Goal: Check status

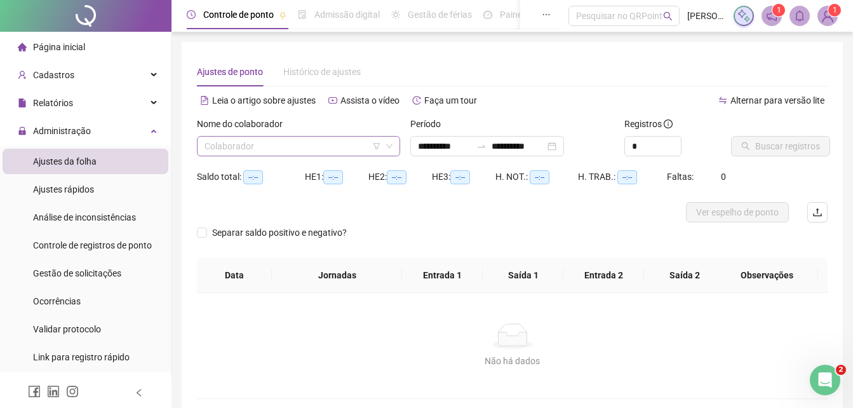
click at [356, 145] on input "search" at bounding box center [292, 146] width 177 height 19
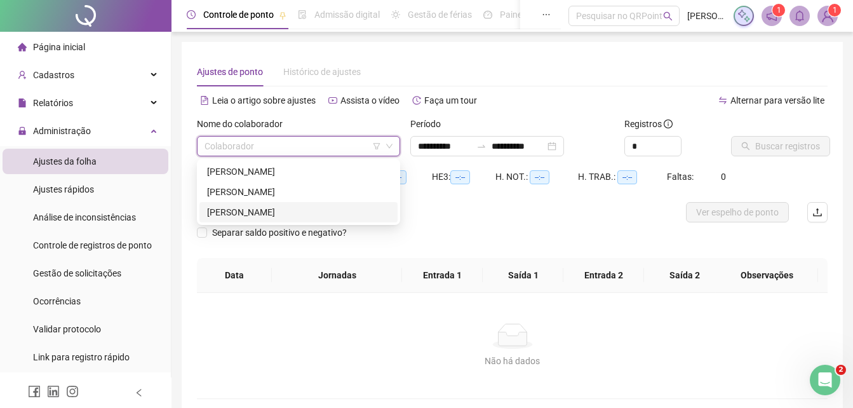
click at [300, 206] on div "[PERSON_NAME]" at bounding box center [298, 212] width 183 height 14
click at [351, 208] on div "[PERSON_NAME]" at bounding box center [298, 212] width 183 height 14
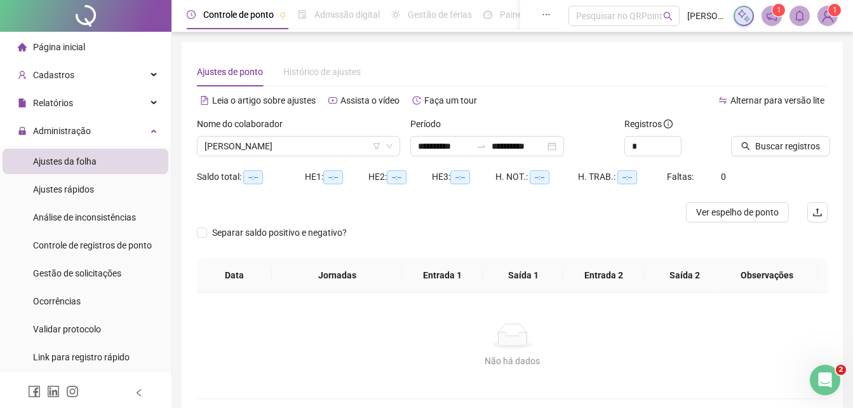
click at [345, 358] on div "Não há dados" at bounding box center [512, 361] width 600 height 14
click at [767, 144] on span "Buscar registros" at bounding box center [787, 146] width 65 height 14
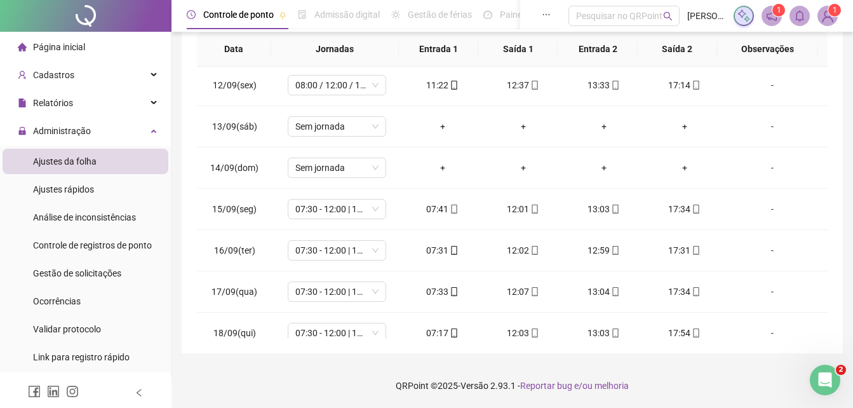
scroll to position [472, 0]
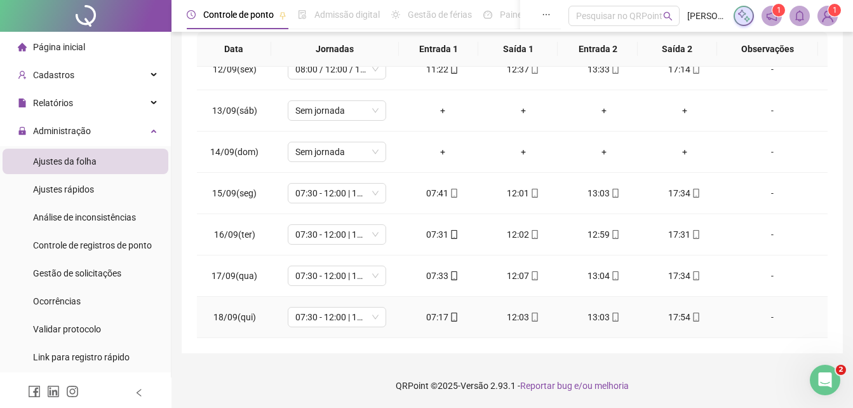
click at [224, 316] on span "18/09(qui)" at bounding box center [234, 317] width 43 height 10
click at [228, 318] on span "18/09(qui)" at bounding box center [234, 317] width 43 height 10
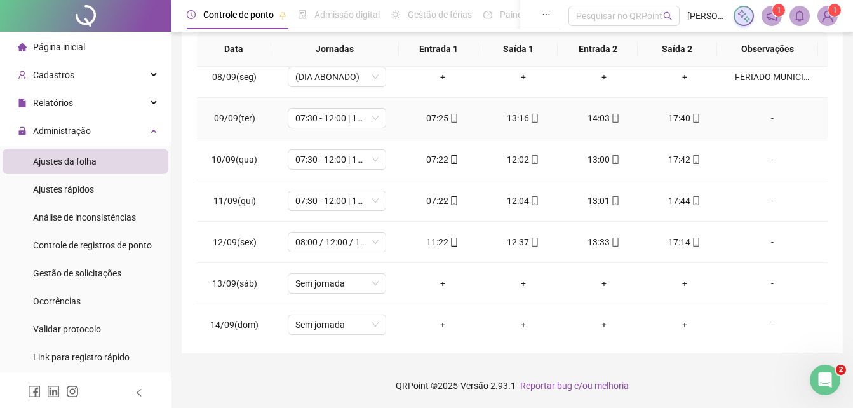
scroll to position [218, 0]
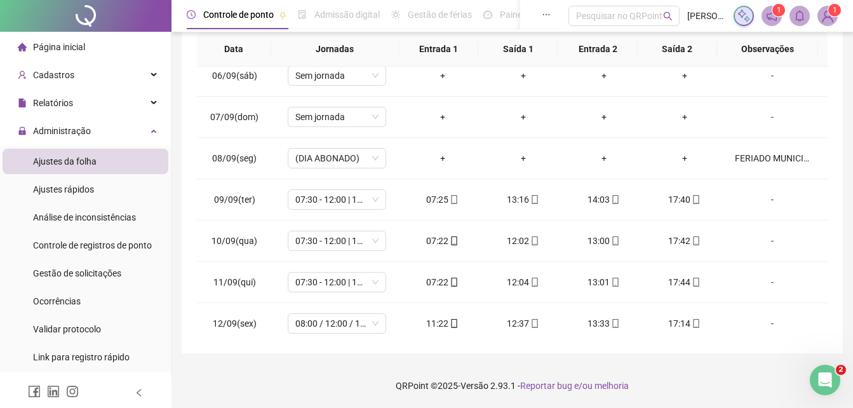
click at [777, 17] on icon "notification" at bounding box center [772, 16] width 10 height 10
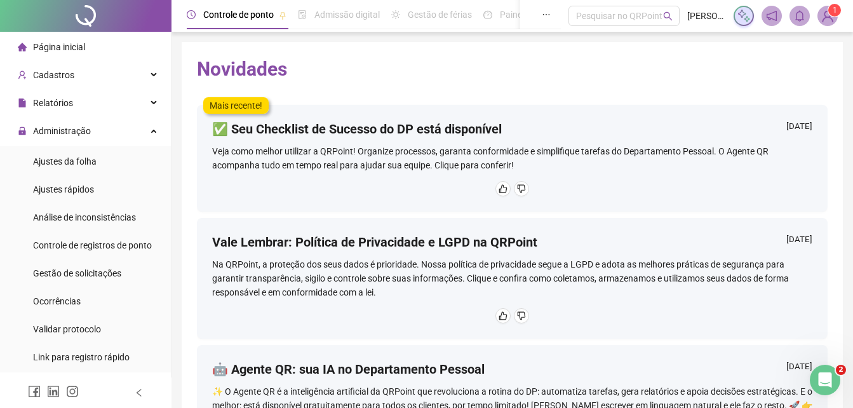
click at [828, 8] on sup "1" at bounding box center [834, 10] width 13 height 13
click at [629, 64] on h2 "Novidades" at bounding box center [512, 69] width 631 height 24
